Goal: Task Accomplishment & Management: Use online tool/utility

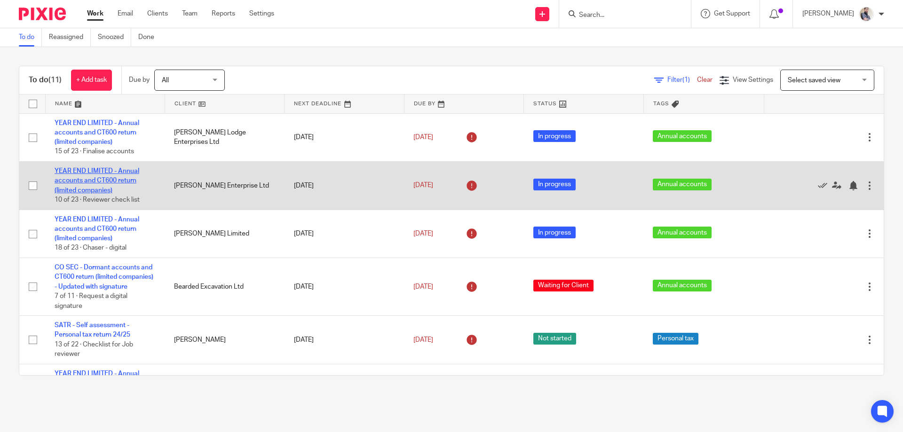
click at [113, 181] on link "YEAR END LIMITED - Annual accounts and CT600 return (limited companies)" at bounding box center [97, 181] width 85 height 26
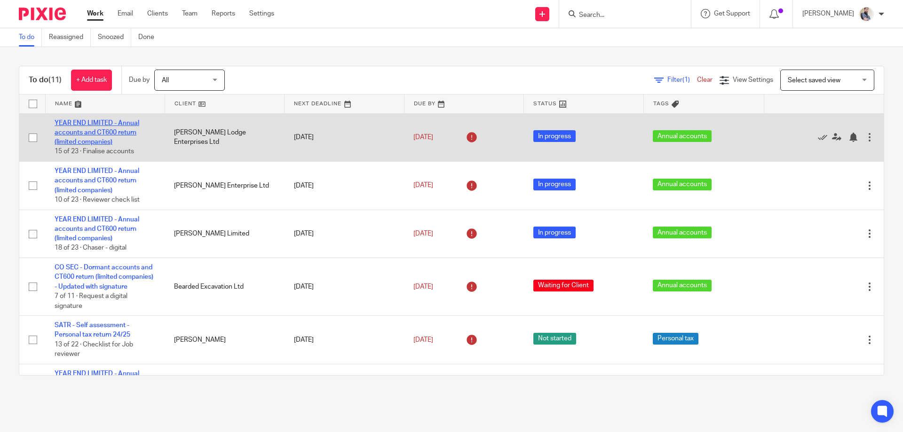
click at [111, 120] on link "YEAR END LIMITED - Annual accounts and CT600 return (limited companies)" at bounding box center [97, 133] width 85 height 26
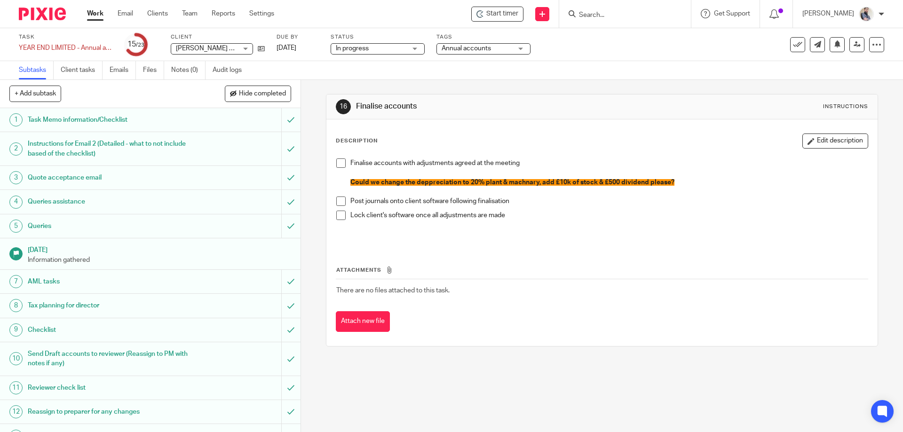
click at [95, 13] on link "Work" at bounding box center [95, 13] width 16 height 9
